Goal: Task Accomplishment & Management: Use online tool/utility

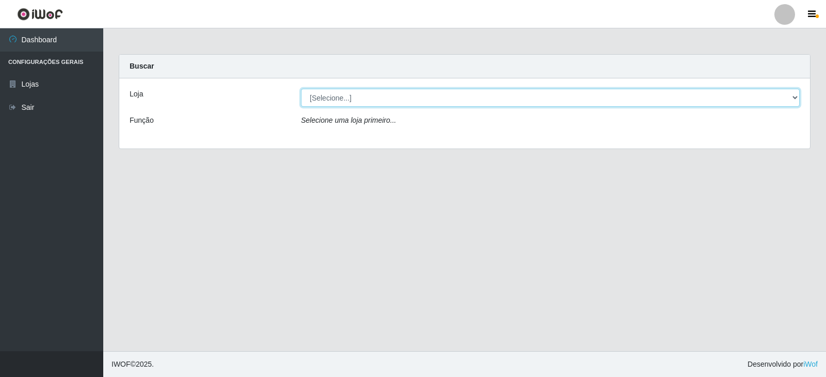
click at [793, 97] on select "[Selecione...] SuperFácil Atacado - [GEOGRAPHIC_DATA]" at bounding box center [550, 98] width 499 height 18
select select "504"
click at [301, 89] on select "[Selecione...] SuperFácil Atacado - [GEOGRAPHIC_DATA]" at bounding box center [550, 98] width 499 height 18
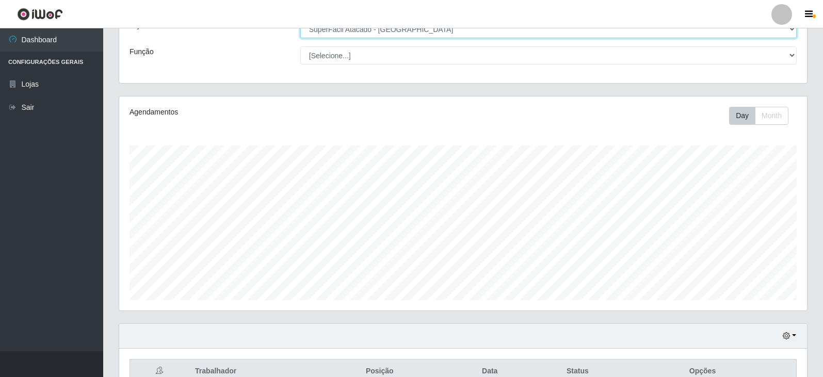
scroll to position [74, 0]
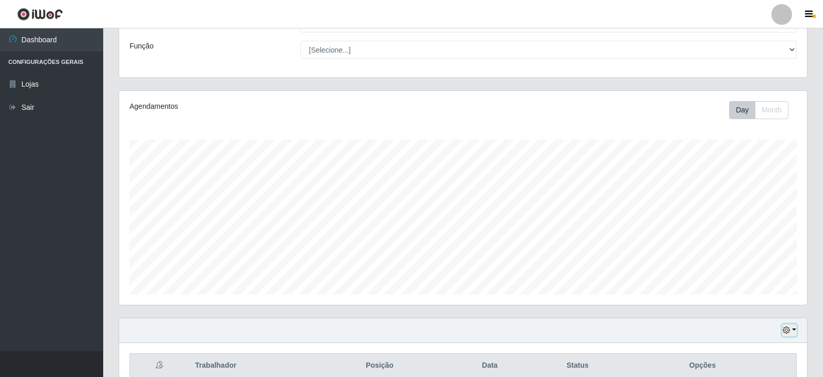
click at [785, 330] on icon "button" at bounding box center [786, 330] width 7 height 7
click at [750, 277] on button "3 dias" at bounding box center [756, 271] width 82 height 22
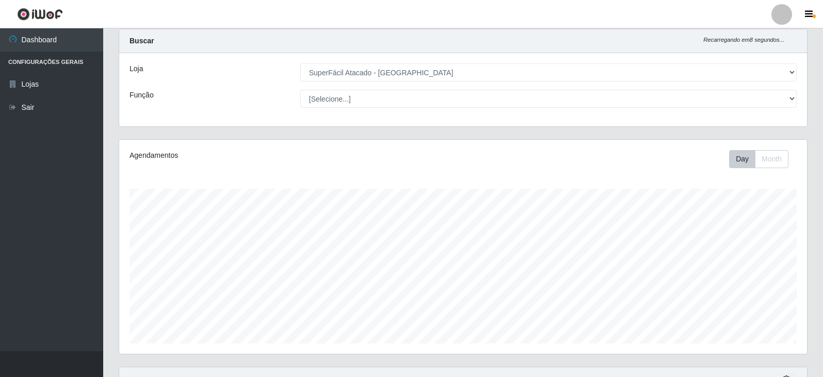
scroll to position [0, 0]
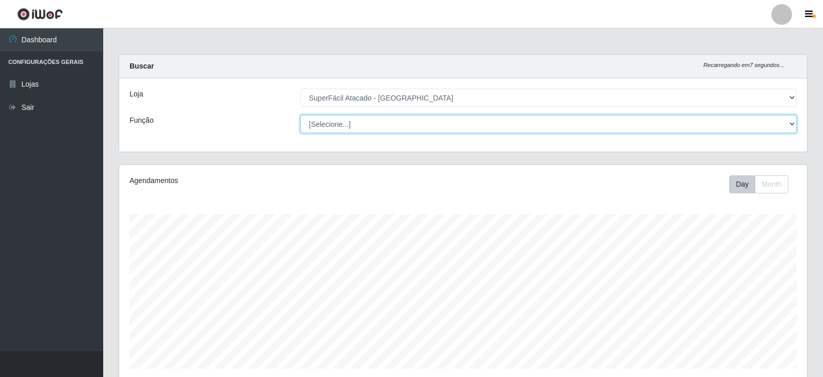
click at [796, 123] on select "[Selecione...] Embalador Embalador + Embalador ++ Operador de Caixa Operador de…" at bounding box center [548, 124] width 497 height 18
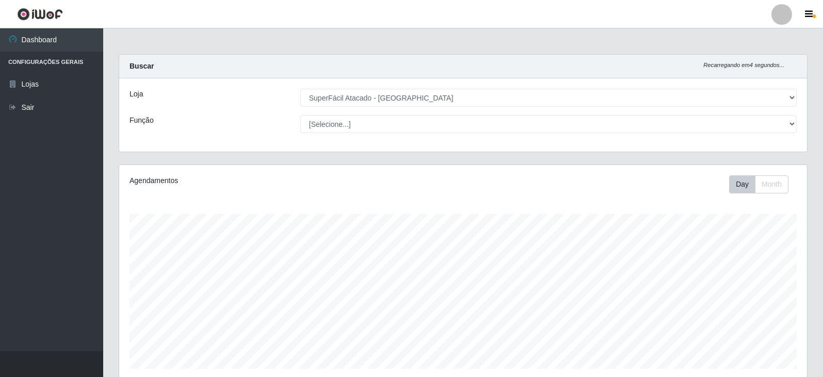
click at [679, 55] on div "Buscar Recarregando em 4 segundos..." at bounding box center [463, 67] width 688 height 24
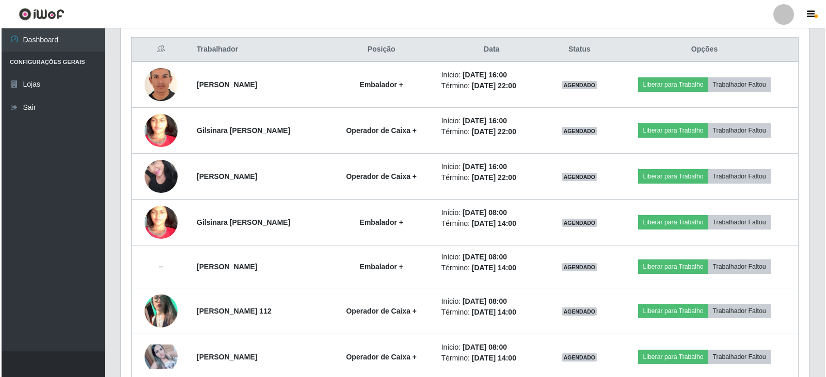
scroll to position [401, 0]
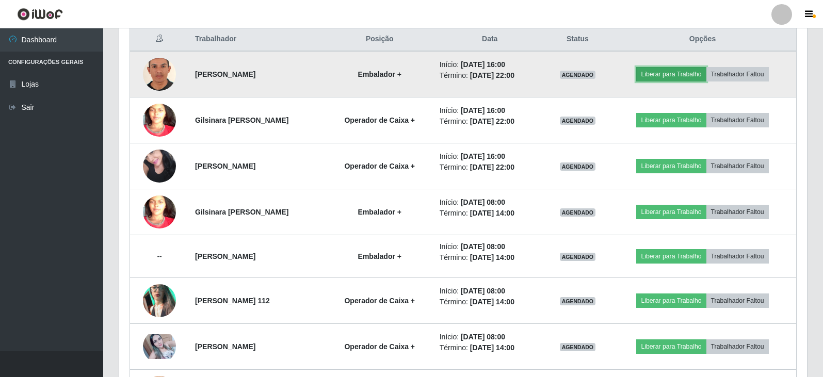
click at [663, 72] on button "Liberar para Trabalho" at bounding box center [672, 74] width 70 height 14
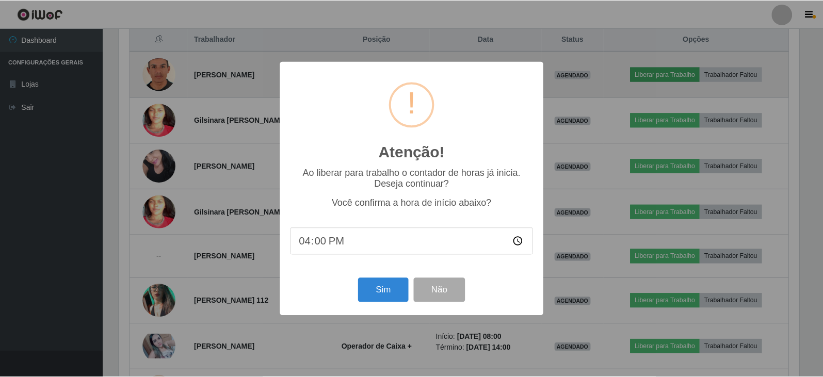
scroll to position [214, 683]
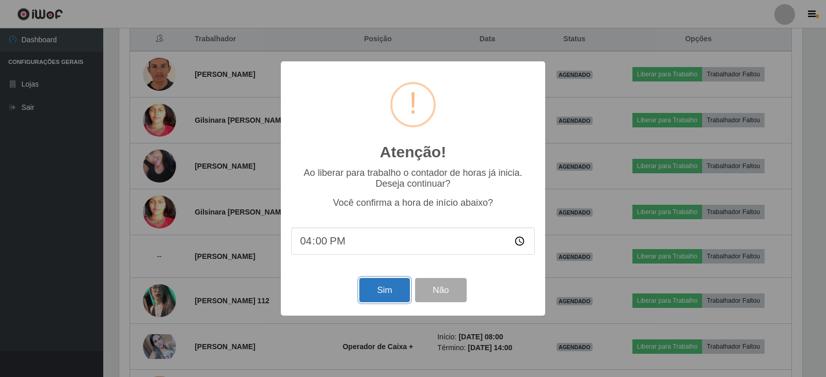
click at [397, 291] on button "Sim" at bounding box center [384, 290] width 50 height 24
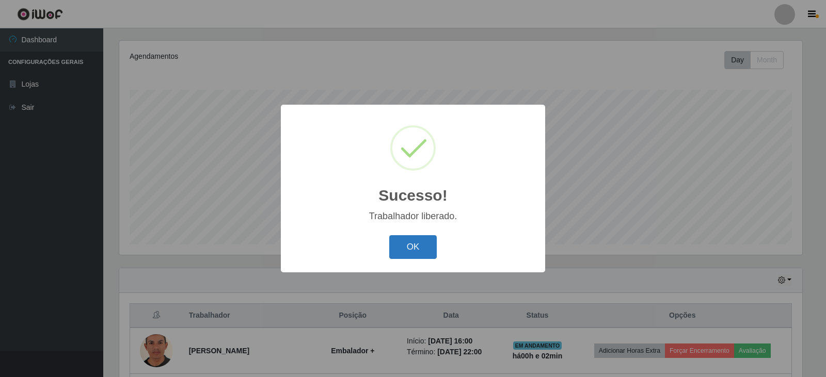
click at [427, 248] on button "OK" at bounding box center [413, 247] width 48 height 24
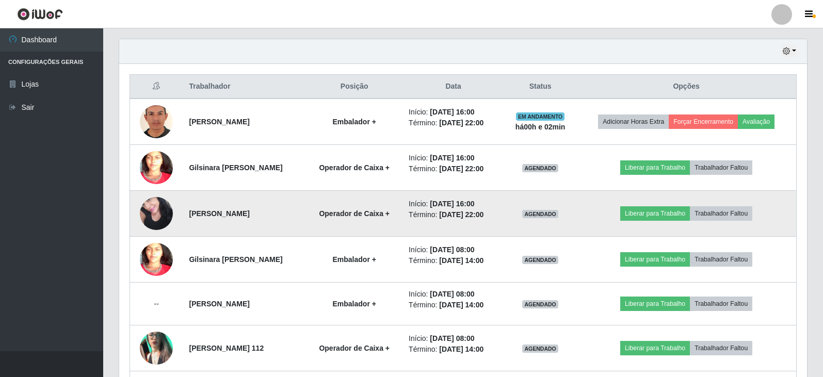
scroll to position [355, 0]
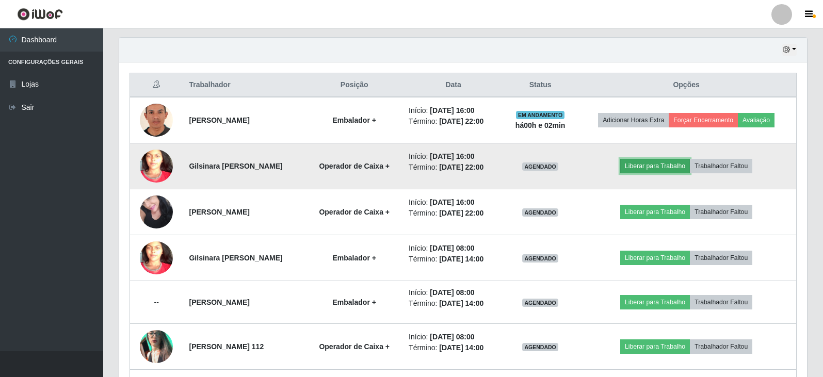
click at [656, 169] on button "Liberar para Trabalho" at bounding box center [656, 166] width 70 height 14
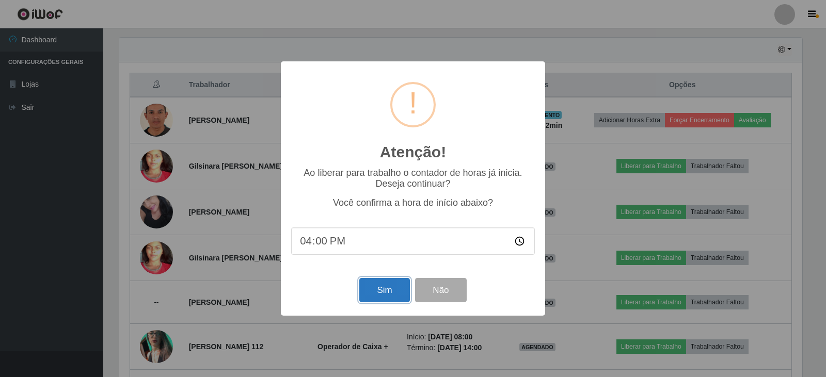
click at [394, 292] on button "Sim" at bounding box center [384, 290] width 50 height 24
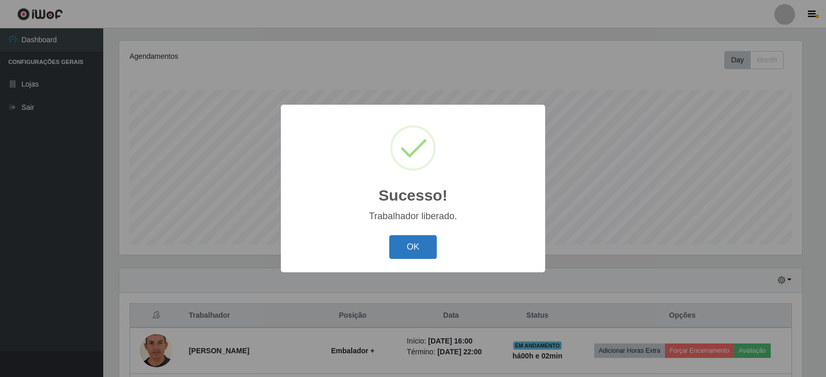
click at [425, 248] on button "OK" at bounding box center [413, 247] width 48 height 24
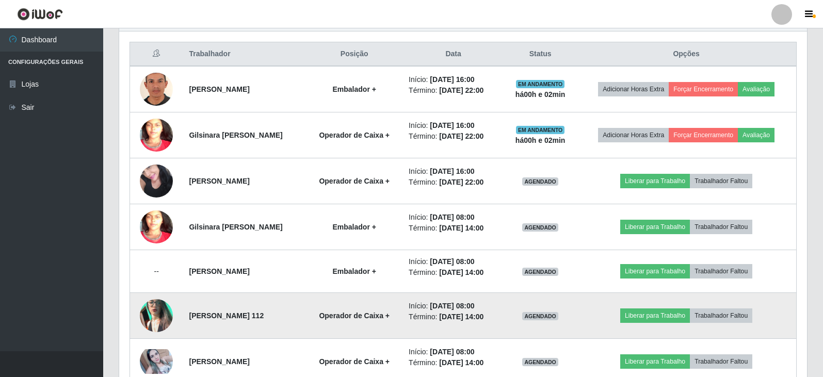
scroll to position [386, 0]
